Goal: Task Accomplishment & Management: Complete application form

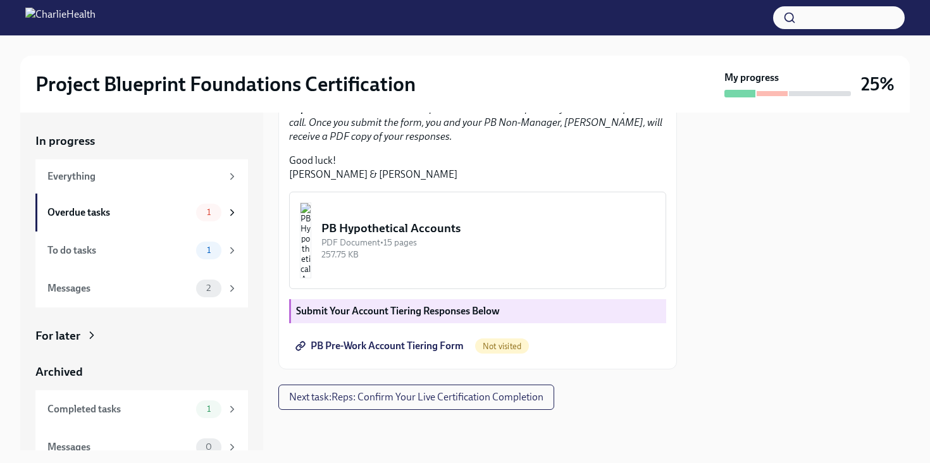
scroll to position [383, 0]
click at [311, 243] on img "button" at bounding box center [305, 240] width 11 height 76
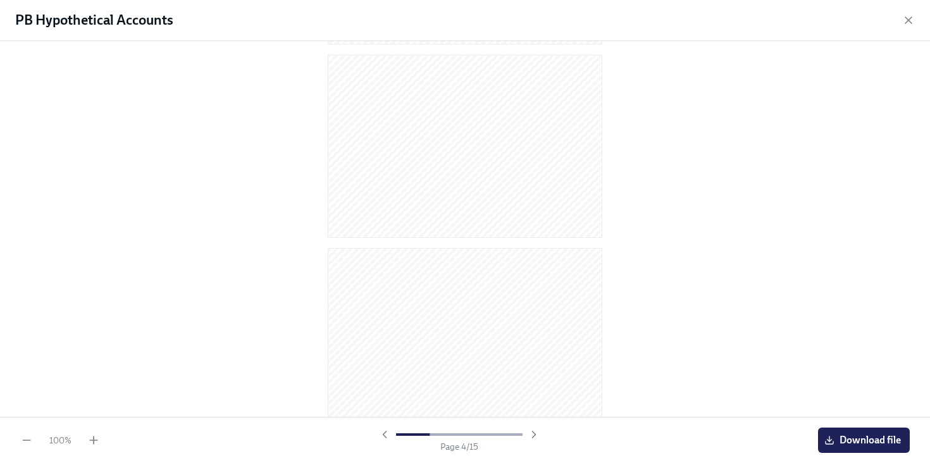
scroll to position [0, 0]
click at [903, 23] on icon "button" at bounding box center [908, 20] width 13 height 13
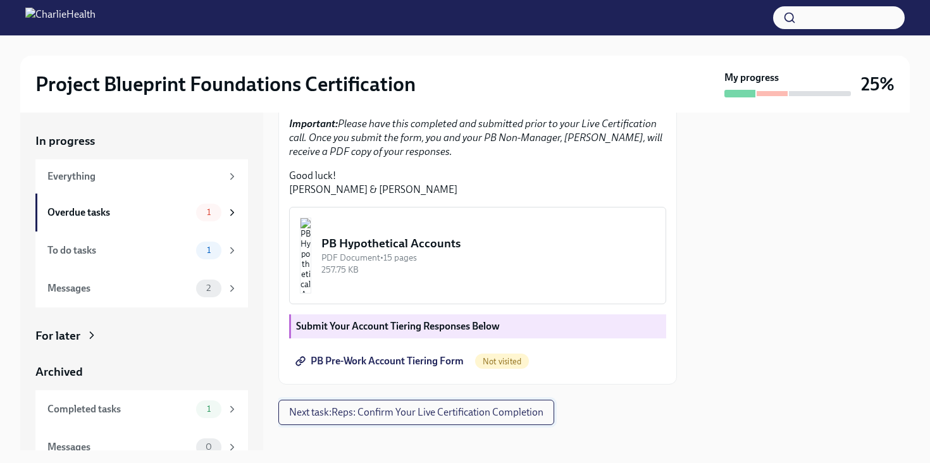
scroll to position [256, 0]
click at [311, 294] on img "button" at bounding box center [305, 256] width 11 height 76
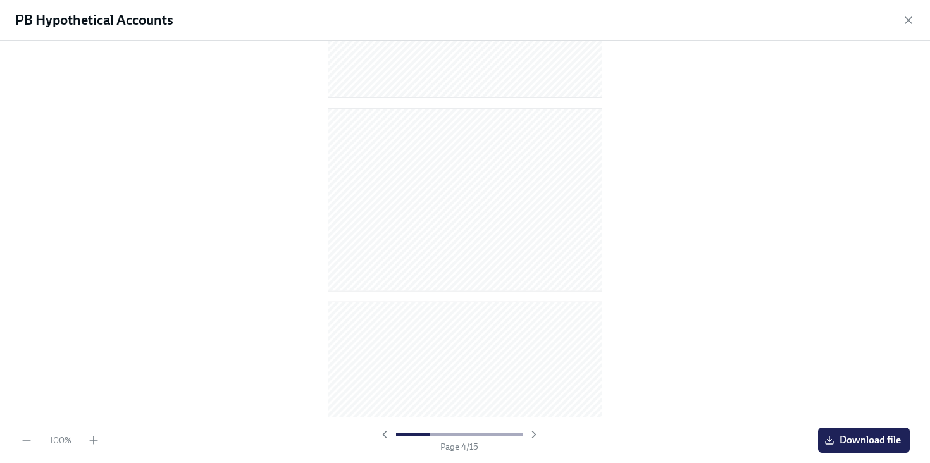
scroll to position [0, 0]
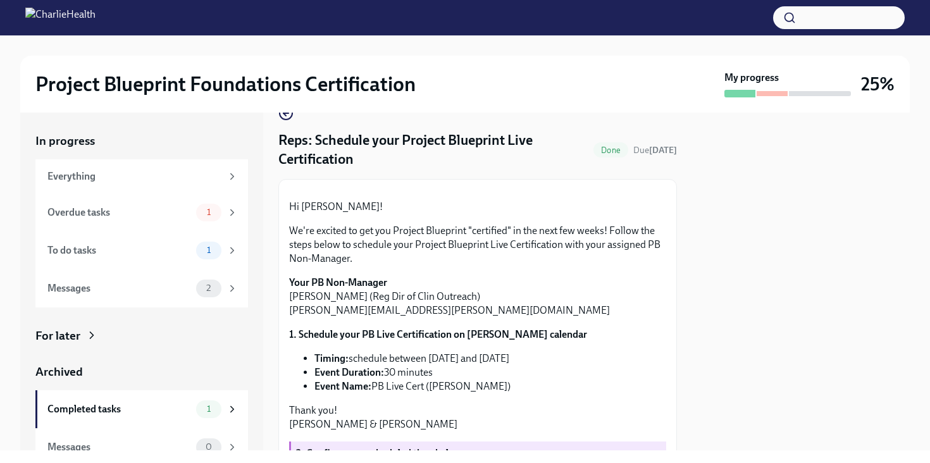
scroll to position [39, 0]
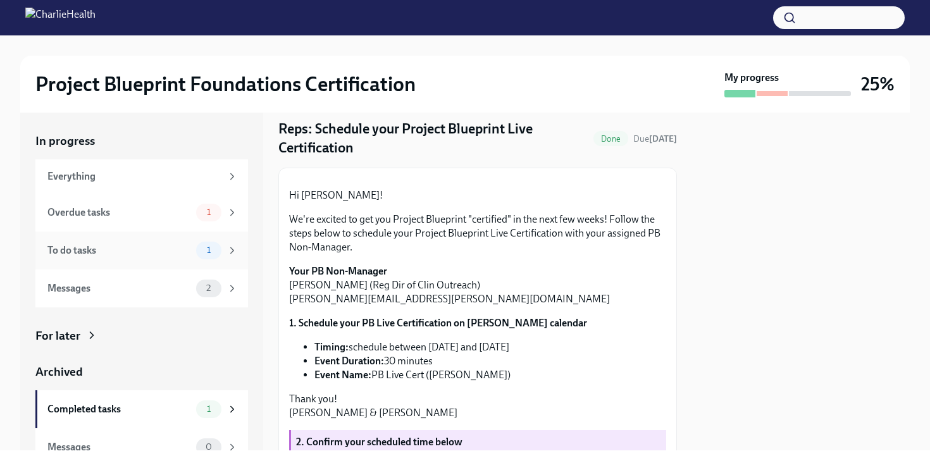
click at [236, 250] on icon at bounding box center [231, 250] width 11 height 11
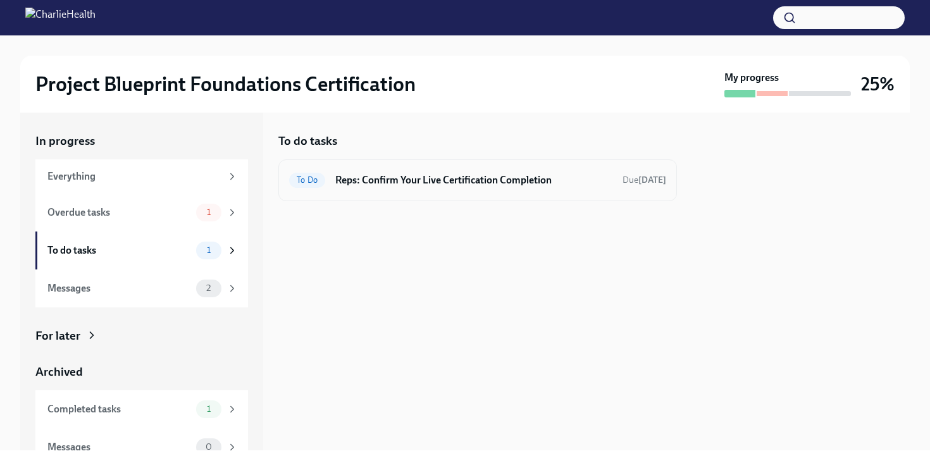
click at [402, 184] on h6 "Reps: Confirm Your Live Certification Completion" at bounding box center [473, 180] width 277 height 14
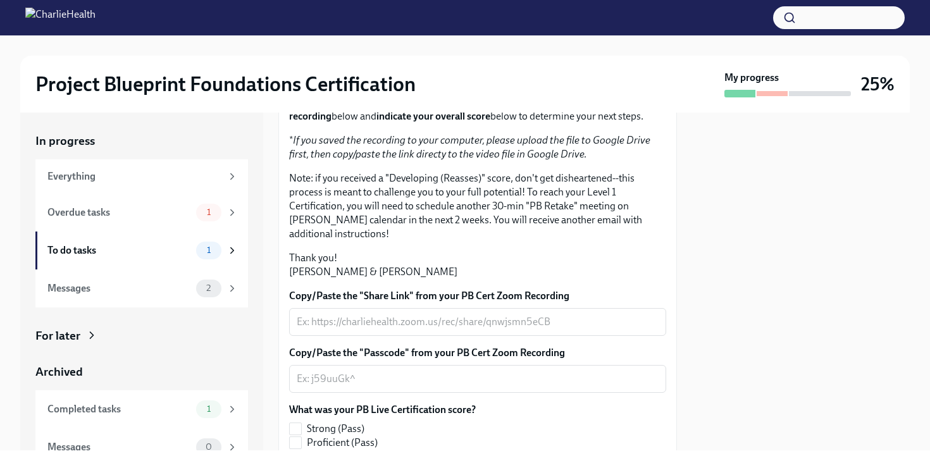
scroll to position [151, 0]
click at [147, 278] on div "Messages 2" at bounding box center [141, 288] width 212 height 38
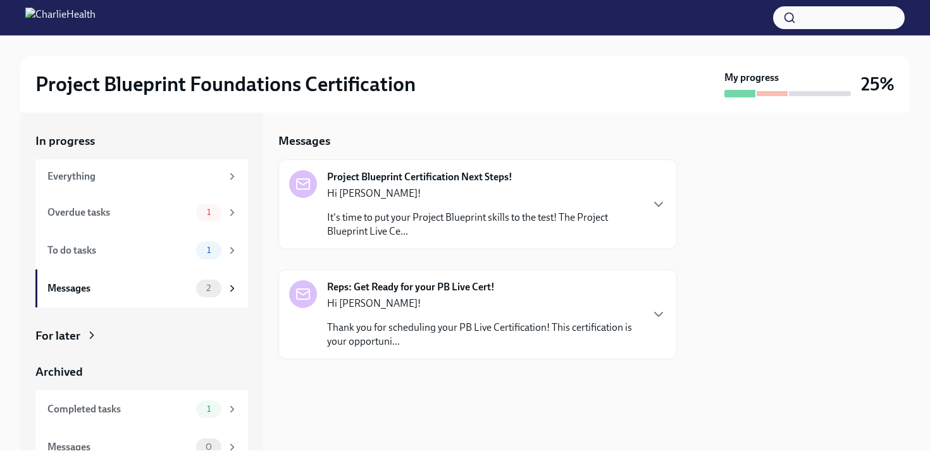
click at [628, 231] on p "It's time to put your Project Blueprint skills to the test! The Project Bluepri…" at bounding box center [484, 225] width 314 height 28
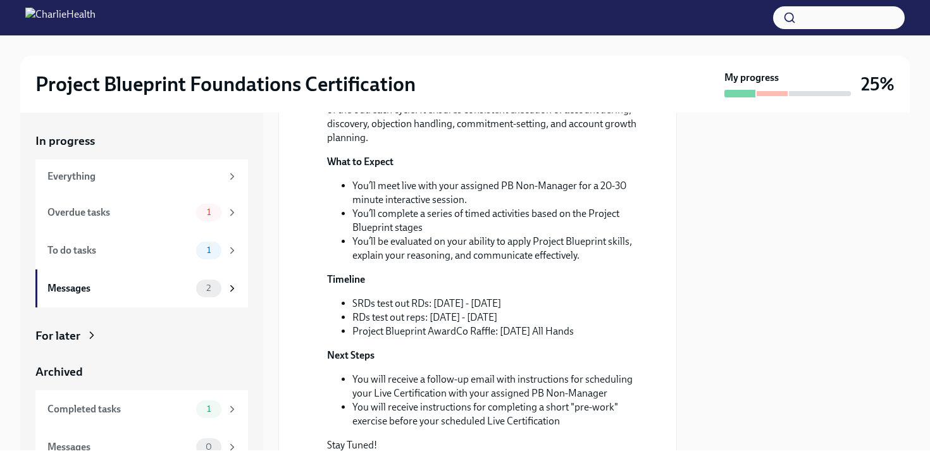
scroll to position [199, 0]
